Goal: Information Seeking & Learning: Check status

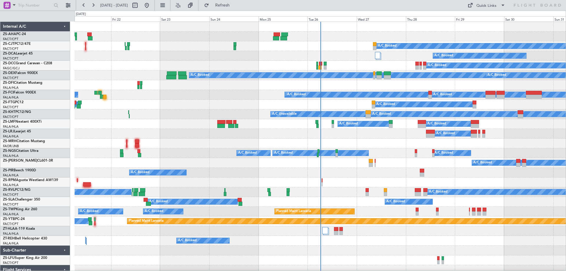
click at [319, 19] on div "Tue 26" at bounding box center [331, 18] width 49 height 5
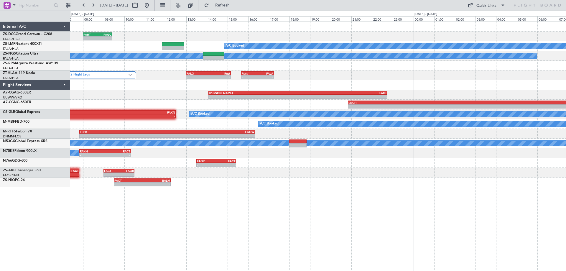
click at [290, 96] on div "- - FAHT 08:00 Z FAGC 09:25 Z HBAL 05:40 Z FAHT 07:10 Z 05:29 Z - A/C Booked 04…" at bounding box center [318, 104] width 496 height 165
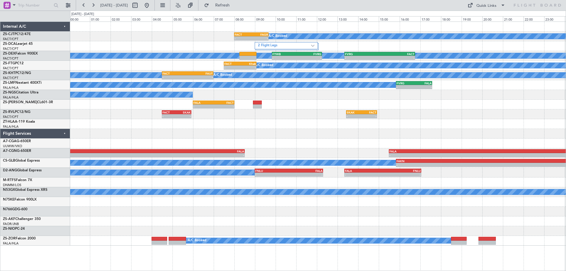
click at [139, 129] on div "- - FACT 08:00 Z FAGR 09:40 Z A/C Booked 2 Flight Legs A/C Booked A/C Booked - …" at bounding box center [318, 134] width 496 height 224
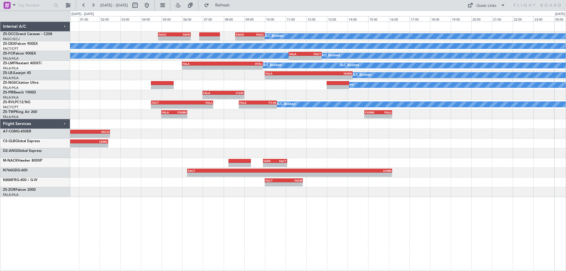
click at [175, 175] on div "A/C Booked - - FAGC 04:50 Z FAPH 06:25 Z - - FAKN 08:35 Z FAGC 10:00 Z A/C Book…" at bounding box center [318, 109] width 496 height 175
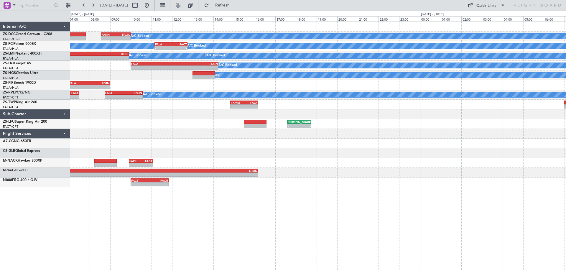
click at [328, 140] on div "A/C Booked - - FAKN 08:35 Z FAGC 10:00 Z FAGC 04:50 Z FAPH 06:25 Z - - A/C Book…" at bounding box center [318, 104] width 496 height 165
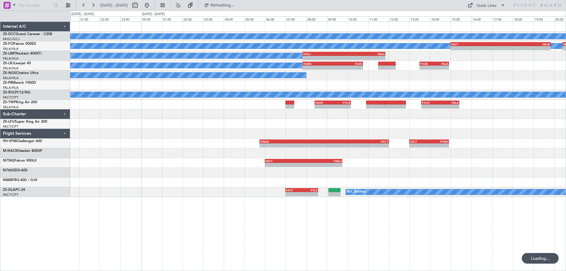
click at [70, 177] on div "A/C Booked A/C Booked A/C Booked A/C Booked - - FACT 15:00 Z HKJK 19:50 Z - - H…" at bounding box center [318, 109] width 496 height 175
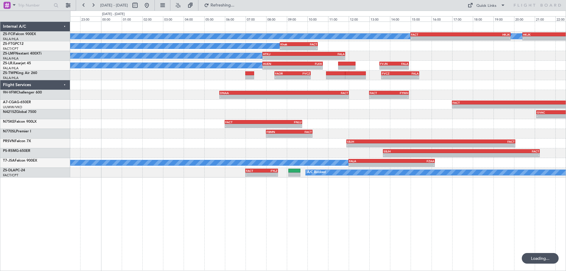
click at [419, 118] on div "A/C Booked A/C Booked A/C Booked - - FACT 15:00 Z HKJK 19:50 Z - - HKJK 20:25 Z…" at bounding box center [318, 100] width 496 height 156
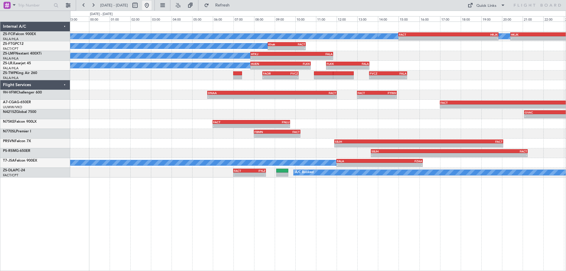
click at [152, 7] on button at bounding box center [146, 5] width 9 height 9
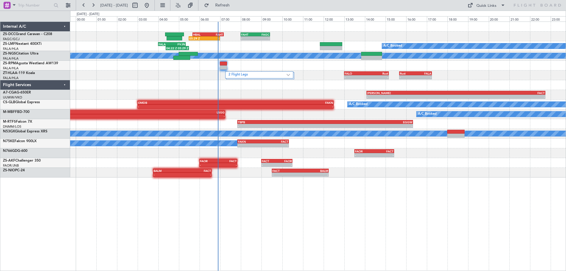
click at [432, 187] on div "05:29 Z - HBAL 05:40 Z FAHT 07:10 Z - - FAHT 08:00 Z FAGC 09:25 Z A/C Booked 04…" at bounding box center [318, 146] width 496 height 249
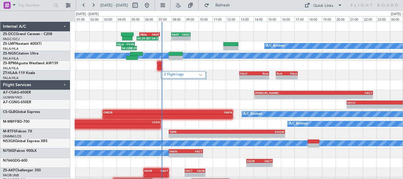
click at [214, 95] on div "- - [PERSON_NAME] 14:05 Z FACT 22:45 Z" at bounding box center [239, 95] width 328 height 10
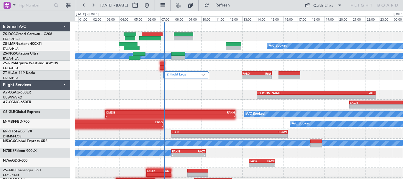
click at [222, 94] on div "- - [PERSON_NAME] 14:05 Z FACT 22:45 Z" at bounding box center [239, 95] width 328 height 10
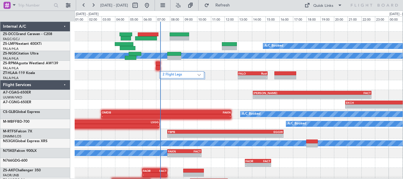
click at [208, 97] on div "- - [PERSON_NAME] 14:05 Z FACT 22:45 Z" at bounding box center [239, 95] width 328 height 10
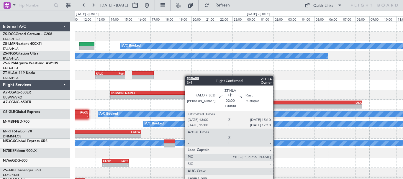
click at [34, 76] on div "A/C Booked - - FVRG 15:50 Z FALA 17:35 Z A/C Booked A/C Booked A/C Booked - - F…" at bounding box center [201, 95] width 403 height 168
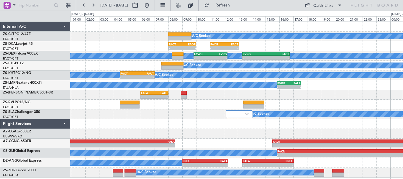
click at [214, 125] on div "A/C Booked - - FACT 08:00 Z FAOR 10:00 Z - - FAOR 11:00 Z FACT 13:05 Z A/C Book…" at bounding box center [236, 100] width 332 height 156
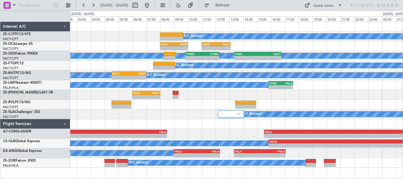
click at [338, 97] on div "- - FALA 06:00 Z FACT 08:00 Z" at bounding box center [236, 95] width 332 height 10
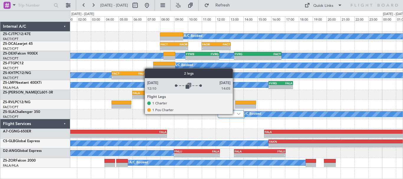
click at [235, 114] on div at bounding box center [231, 113] width 26 height 7
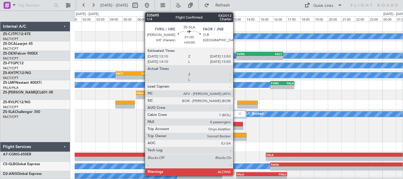
click at [236, 124] on div at bounding box center [231, 124] width 22 height 4
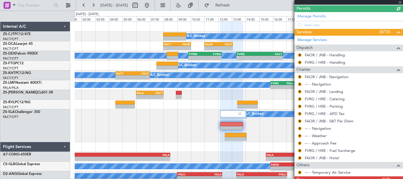
scroll to position [169, 0]
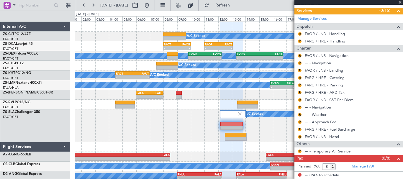
click at [400, 4] on span at bounding box center [400, 2] width 6 height 5
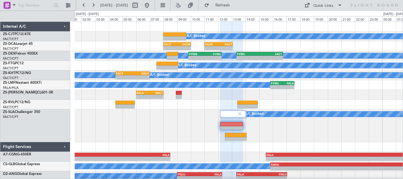
type input "0"
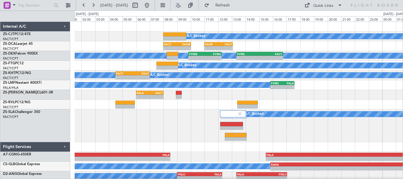
scroll to position [0, 0]
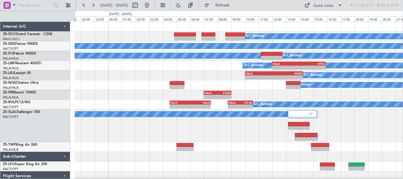
click at [269, 152] on div "A/C Booked A/C Booked - - FVRG 13:20 Z FACT 16:45 Z A/C Booked A/C Booked A/C B…" at bounding box center [239, 135] width 328 height 227
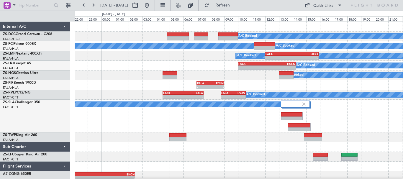
click at [241, 154] on div "A/C Booked A/C Booked A/C Booked A/C Booked A/C Booked - - FALA 12:00 Z HTKJ 15…" at bounding box center [239, 121] width 328 height 198
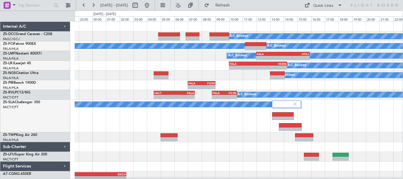
click at [242, 127] on div "A/C Booked" at bounding box center [239, 116] width 328 height 33
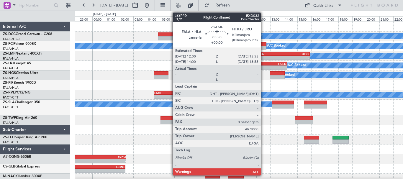
click at [263, 54] on div "FALA" at bounding box center [269, 54] width 26 height 4
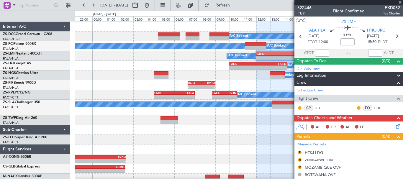
click at [400, 3] on span at bounding box center [400, 2] width 6 height 5
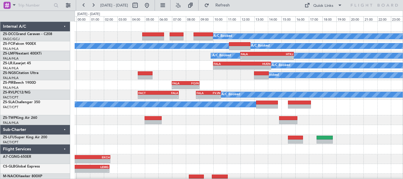
click at [346, 149] on div "A/C Booked A/C Booked A/C Booked A/C Booked A/C Booked A/C Booked - - FALA 12:0…" at bounding box center [239, 112] width 328 height 181
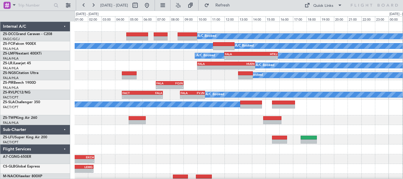
click at [342, 157] on div "A/C Booked A/C Booked A/C Booked A/C Booked A/C Booked A/C Booked - - FALA 12:0…" at bounding box center [239, 112] width 328 height 181
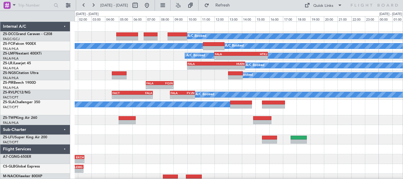
click at [339, 133] on div at bounding box center [239, 130] width 328 height 10
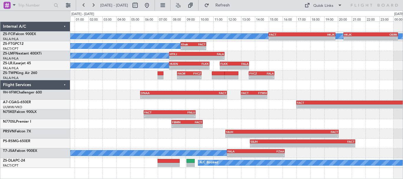
click at [283, 118] on div "A/C Booked A/C Booked A/C Booked - - FACT 15:00 Z HKJK 19:50 Z - - HKJK 20:25 Z…" at bounding box center [236, 95] width 332 height 146
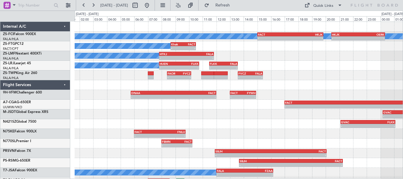
click at [357, 75] on div "A/C Booked A/C Booked A/C Booked - - FACT 15:00 Z HKJK 19:50 Z - - HKJK 20:25 Z…" at bounding box center [239, 104] width 328 height 165
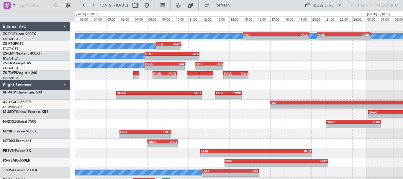
click at [326, 68] on div "A/C Booked A/C Booked - - HUEN 07:50 Z FLKK 10:45 Z - - FLKK 11:30 Z FALA 13:35…" at bounding box center [239, 66] width 328 height 10
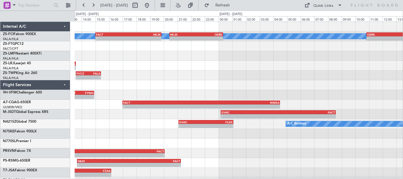
click at [227, 95] on div "A/C Booked A/C Booked A/C Booked - - FACT 15:00 Z HKJK 19:50 Z - - HKJK 20:25 Z…" at bounding box center [239, 104] width 328 height 165
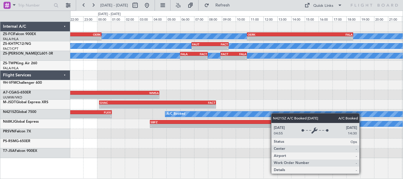
click at [258, 116] on div "A/C Booked A/C Booked - - HKJK 20:25 Z OERK 00:20 Z - - OERK 10:50 Z FALA 18:30…" at bounding box center [236, 90] width 332 height 136
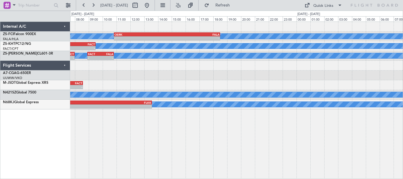
click at [53, 119] on div "A/C Booked A/C Booked - - OERK 10:50 Z FALA 18:30 Z A/C Unavailable - - FAUT 06…" at bounding box center [201, 95] width 403 height 168
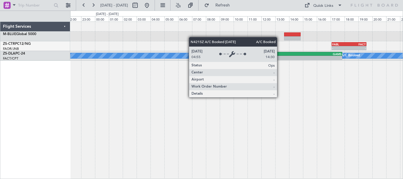
click at [301, 150] on div "- - FABL 17:05 Z FACT 19:35 Z A/C Booked A/C Booked - - FYRW 08:55 Z GAMS 17:50…" at bounding box center [236, 100] width 333 height 157
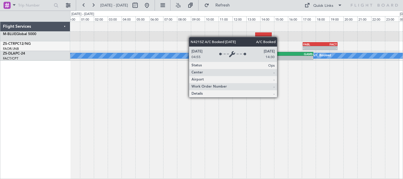
click at [175, 140] on div "- - FABL 17:05 Z FACT 19:35 Z A/C Booked A/C Booked - - FYRW 08:55 Z GAMS 17:50…" at bounding box center [236, 100] width 333 height 157
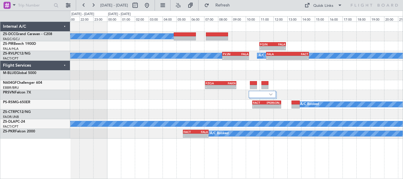
click at [190, 155] on div "A/C Booked - - FQIN 11:00 Z FALA 12:55 Z A/C Booked A/C Booked - - FVJN 08:20 Z…" at bounding box center [236, 100] width 333 height 157
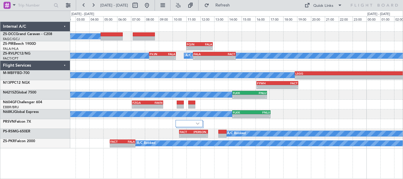
click at [305, 119] on div "A/C Booked - - FQIN 11:00 Z FALA 12:55 Z A/C Booked A/C Booked - - FVJN 08:20 Z…" at bounding box center [236, 85] width 332 height 126
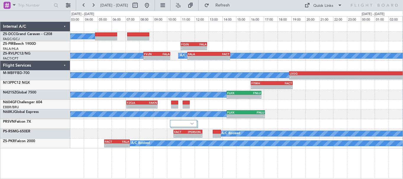
click at [300, 121] on div at bounding box center [236, 124] width 332 height 10
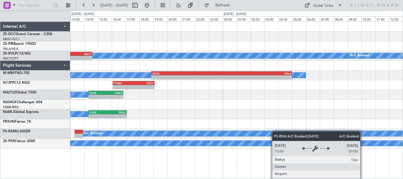
click at [192, 135] on div "- - FQIN 11:00 Z FALA 12:55 Z A/C Booked - - FALA 11:30 Z FACT 14:35 Z A/C Book…" at bounding box center [236, 85] width 332 height 126
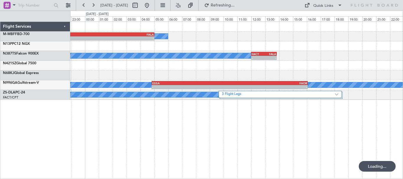
click at [247, 154] on div "A/C Booked - - LSGG 18:50 Z FALA 05:00 Z FYWH 16:05 Z FACT 19:05 Z - - A/C Book…" at bounding box center [236, 100] width 333 height 157
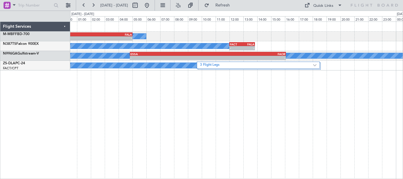
click at [183, 144] on div "A/C Booked - - LSGG 18:50 Z FALA 05:00 Z A/C Booked - - FACT 12:00 Z FALA 13:50…" at bounding box center [236, 100] width 333 height 157
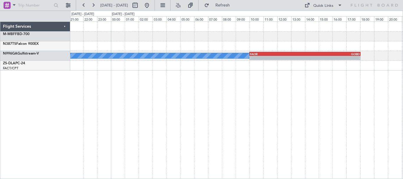
click at [230, 158] on div "A/C Booked - - FAOR 10:01 Z GOBD 18:01 Z ESSA 04:50 Z FAOR 16:05 Z - - 3 Flight…" at bounding box center [236, 100] width 333 height 157
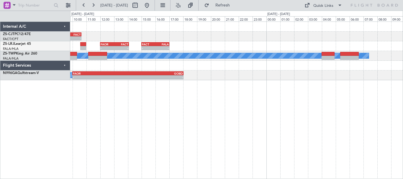
click at [170, 118] on div "- - FAGR 08:50 Z FACT 10:40 Z A/C Booked - - FAOR 12:00 Z FACT 14:05 Z - - FACT…" at bounding box center [236, 100] width 333 height 157
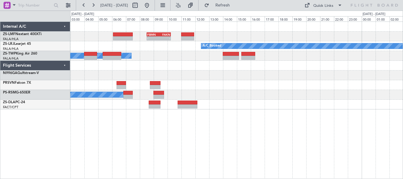
click at [178, 139] on div "- - FBMN 08:30 Z FAKN 10:15 Z A/C Booked A/C Booked A/C Booked - - FAOR 07:30 Z…" at bounding box center [236, 100] width 333 height 157
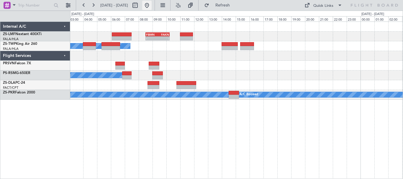
click at [152, 6] on button at bounding box center [146, 5] width 9 height 9
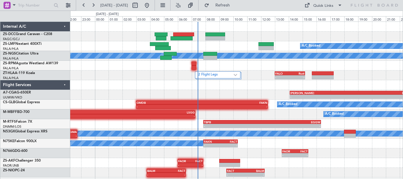
click at [346, 71] on div "A/C Booked A/C Booked A/C Booked A/C Booked FALO 13:00 Z Rust 15:10 Z - - 2 Fli…" at bounding box center [236, 100] width 332 height 156
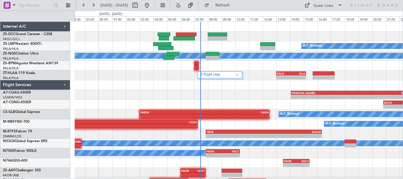
click at [195, 73] on div "FALO 13:00 Z Rust 15:10 Z - - 2 Flight Legs" at bounding box center [239, 75] width 328 height 10
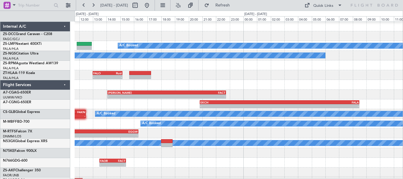
scroll to position [0, 0]
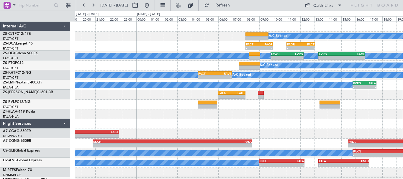
click at [272, 133] on div "A/C Booked - - FACT 08:00 Z FAOR 10:00 Z - - FAOR 11:00 Z FACT 13:05 Z A/C Book…" at bounding box center [239, 119] width 328 height 195
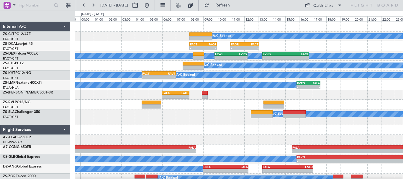
click at [317, 127] on div "A/C Booked - - FACT 08:00 Z FAOR 10:00 Z - - FAOR 11:00 Z FACT 13:05 Z A/C Book…" at bounding box center [239, 103] width 328 height 162
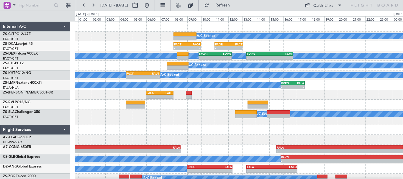
click at [346, 96] on div "- - FALA 06:00 Z FACT 08:00 Z" at bounding box center [239, 95] width 328 height 10
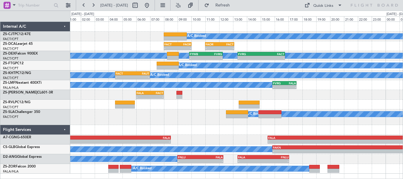
click at [284, 45] on div "- - FACT 08:00 Z FAOR 10:00 Z - - FAOR 11:00 Z FACT 13:05 Z" at bounding box center [236, 46] width 332 height 10
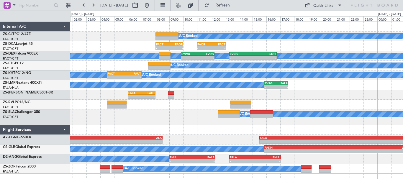
click at [173, 118] on div "A/C Booked" at bounding box center [236, 117] width 332 height 16
click at [180, 114] on div "A/C Booked" at bounding box center [236, 117] width 332 height 16
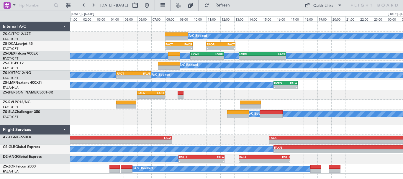
click at [326, 90] on div "A/C Booked - - FVRG 15:50 Z FALA 17:35 Z" at bounding box center [236, 85] width 332 height 10
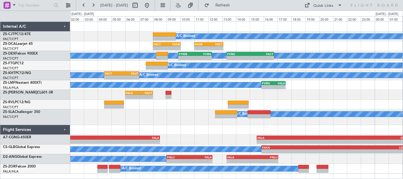
click at [319, 97] on div "- - FALA 06:00 Z FACT 08:00 Z" at bounding box center [236, 95] width 332 height 10
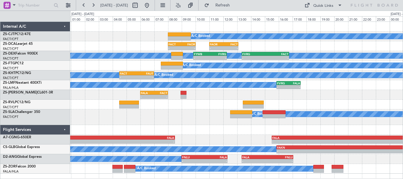
click at [331, 90] on div "A/C Booked - - FACT 08:00 Z FAOR 10:00 Z - - FAOR 11:00 Z FACT 13:05 Z A/C Book…" at bounding box center [236, 98] width 332 height 152
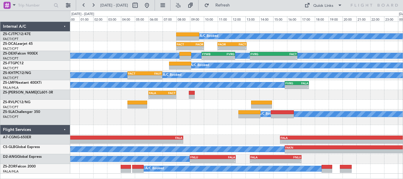
click at [341, 93] on div "- - FALA 06:00 Z FACT 08:00 Z" at bounding box center [236, 95] width 332 height 10
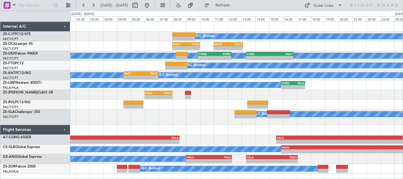
click at [339, 90] on div "A/C Booked - - FVRG 15:50 Z FALA 17:35 Z" at bounding box center [236, 85] width 332 height 10
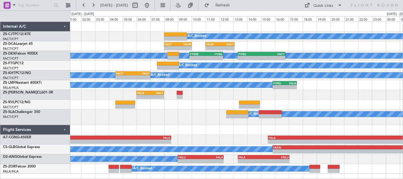
click at [310, 105] on div "FACT 04:30 Z FALA 07:30 Z - -" at bounding box center [236, 105] width 332 height 10
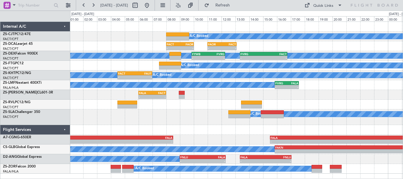
click at [346, 98] on div "- - FALA 06:00 Z FACT 08:00 Z" at bounding box center [236, 95] width 332 height 10
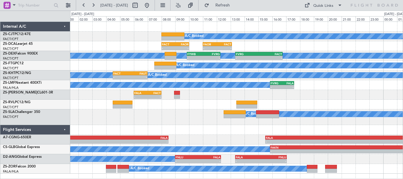
click at [368, 99] on div "- - FALA 06:00 Z FACT 08:00 Z" at bounding box center [236, 95] width 332 height 10
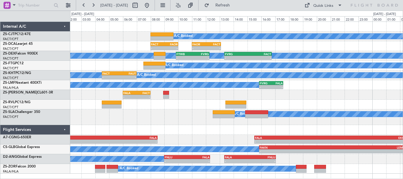
click at [357, 99] on div "- - FALA 06:00 Z FACT 08:00 Z" at bounding box center [236, 95] width 332 height 10
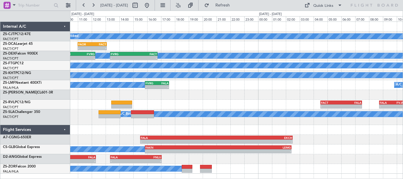
click at [126, 90] on div "FALA 06:00 Z FACT 08:00 Z - -" at bounding box center [236, 95] width 332 height 10
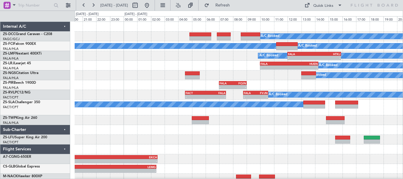
click at [261, 141] on div at bounding box center [239, 140] width 328 height 10
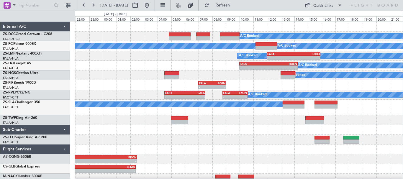
click at [336, 83] on div "A/C Booked A/C Booked A/C Booked A/C Booked A/C Booked - - FALA 12:00 Z HTKJ 15…" at bounding box center [239, 117] width 328 height 191
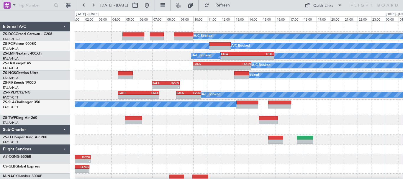
click at [298, 121] on div at bounding box center [239, 120] width 328 height 10
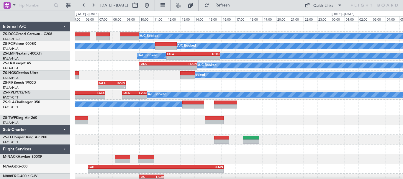
click at [153, 117] on div "FAOR 08:25 Z FVCZ 10:10 Z - -" at bounding box center [239, 120] width 328 height 10
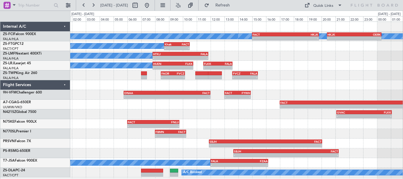
click at [313, 76] on div "A/C Booked A/C Booked A/C Booked - - FACT 15:00 Z HKJK 19:50 Z - - HKJK 20:25 Z…" at bounding box center [236, 100] width 332 height 156
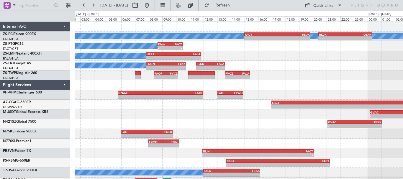
click at [320, 85] on div at bounding box center [239, 85] width 328 height 10
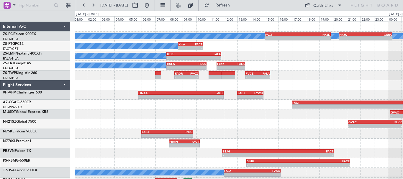
click at [291, 86] on div at bounding box center [239, 85] width 328 height 10
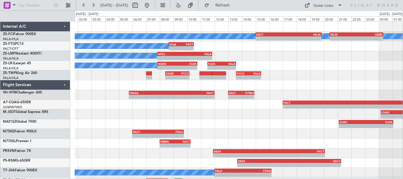
click at [313, 68] on div "A/C Booked A/C Booked - - HUEN 07:50 Z FLKK 10:45 Z - - FLKK 11:30 Z FALA 13:35…" at bounding box center [239, 66] width 328 height 10
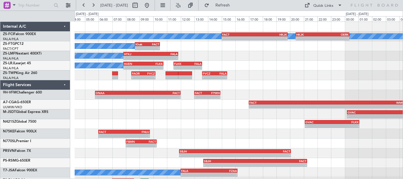
click at [325, 77] on div "- - FAOR 08:25 Z FVCZ 10:10 Z - - FVCZ 13:35 Z FALA 15:25 Z" at bounding box center [239, 75] width 328 height 10
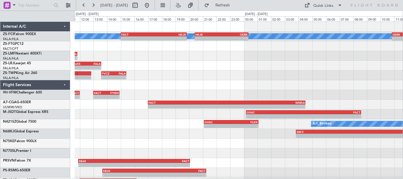
click at [184, 83] on div "A/C Booked A/C Booked A/C Booked - - FACT 15:00 Z HKJK 19:50 Z - - HKJK 20:25 Z…" at bounding box center [239, 109] width 328 height 175
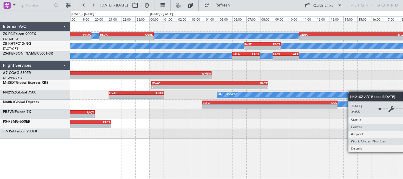
click at [316, 96] on div "- - GVAC 21:05 Z FLKK 01:05 Z A/C Booked" at bounding box center [236, 95] width 332 height 10
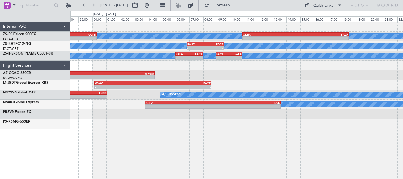
click at [271, 147] on div "A/C Booked A/C Booked - - HKJK 20:25 Z OERK 00:20 Z - - OERK 10:50 Z FALA 18:30…" at bounding box center [236, 100] width 333 height 157
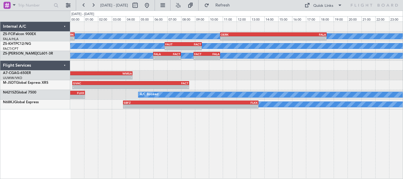
click at [302, 136] on div "A/C Booked A/C Booked - - OERK 10:50 Z FALA 18:30 Z HKJK 20:25 Z OERK 00:20 Z -…" at bounding box center [236, 100] width 333 height 157
click at [300, 131] on div "A/C Booked A/C Booked - - OERK 10:50 Z FALA 18:30 Z HKJK 20:25 Z OERK 00:20 Z -…" at bounding box center [236, 100] width 333 height 157
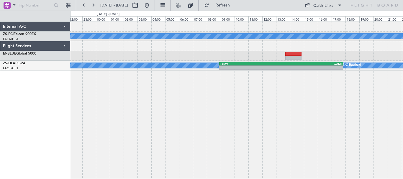
click at [247, 147] on div "A/C Booked A/C Booked - - OERK 10:50 Z FALA 18:30 Z A/C Booked - - FYRW 08:55 Z…" at bounding box center [236, 100] width 333 height 157
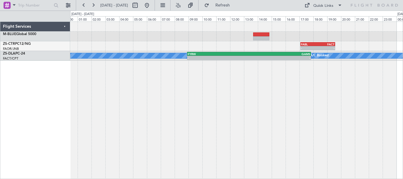
click at [236, 149] on div "- - FABL 17:05 Z FACT 19:35 Z A/C Booked - - FYRW 08:55 Z GAMS 17:50 Z A/C Book…" at bounding box center [236, 100] width 333 height 157
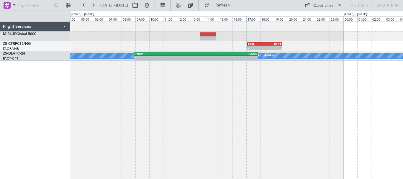
click at [288, 132] on div "- - FABL 17:05 Z FACT 19:35 Z A/C Booked - - FYRW 08:55 Z GAMS 17:50 Z A/C Book…" at bounding box center [236, 100] width 333 height 157
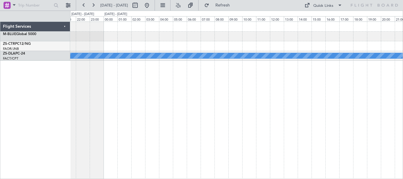
click at [112, 129] on div "- - FABL 17:05 Z FACT 19:35 Z A/C Booked FYRW 08:55 Z GAMS 17:50 Z - -" at bounding box center [236, 100] width 333 height 157
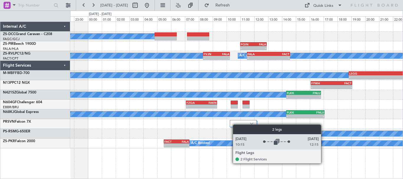
click at [233, 124] on div at bounding box center [243, 123] width 27 height 7
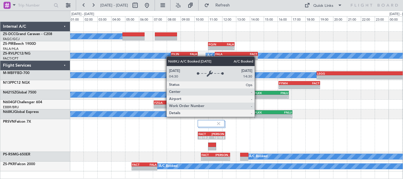
click at [311, 43] on div "A/C Booked - - FQIN 11:00 Z FALA 12:55 Z A/C Booked A/C Booked - - FVJN 08:20 Z…" at bounding box center [236, 96] width 332 height 149
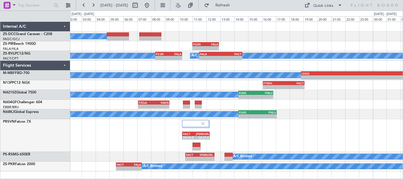
click at [348, 46] on div "- - FQIN 11:00 Z FALA 12:55 Z" at bounding box center [236, 46] width 332 height 10
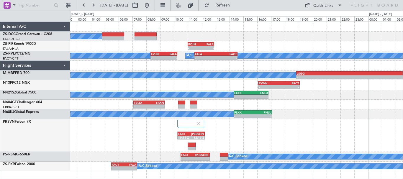
click at [334, 94] on div "A/C Booked - - FQIN 11:00 Z FALA 12:55 Z A/C Booked A/C Booked - - FVJN 08:20 Z…" at bounding box center [236, 96] width 332 height 149
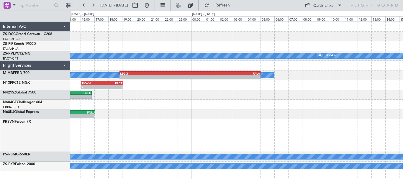
click at [124, 99] on div "- - FLKK 14:20 Z FNLU 16:50 Z A/C Booked" at bounding box center [236, 95] width 332 height 10
